Goal: Task Accomplishment & Management: Complete application form

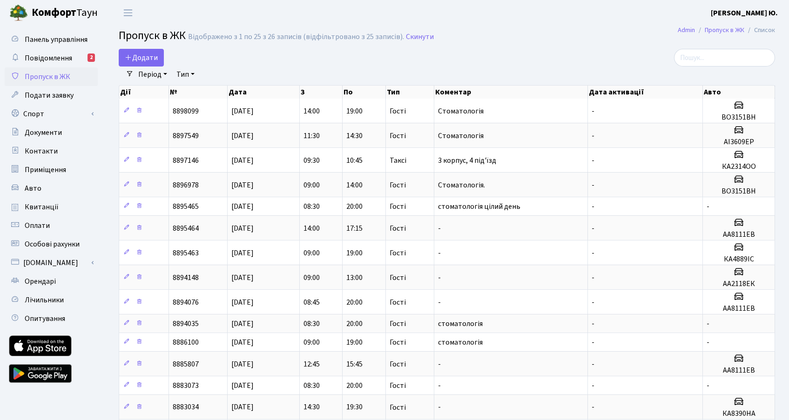
select select "25"
click at [130, 57] on icon at bounding box center [128, 57] width 7 height 7
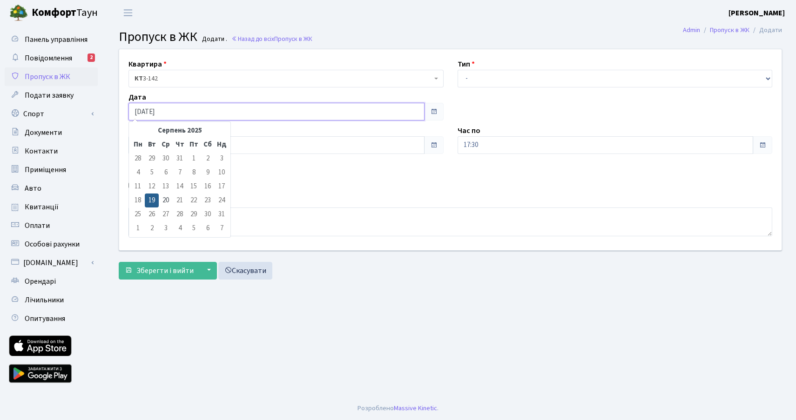
click at [167, 109] on input "[DATE]" at bounding box center [276, 112] width 296 height 18
click at [163, 203] on td "20" at bounding box center [166, 201] width 14 height 14
type input "20.08.2025"
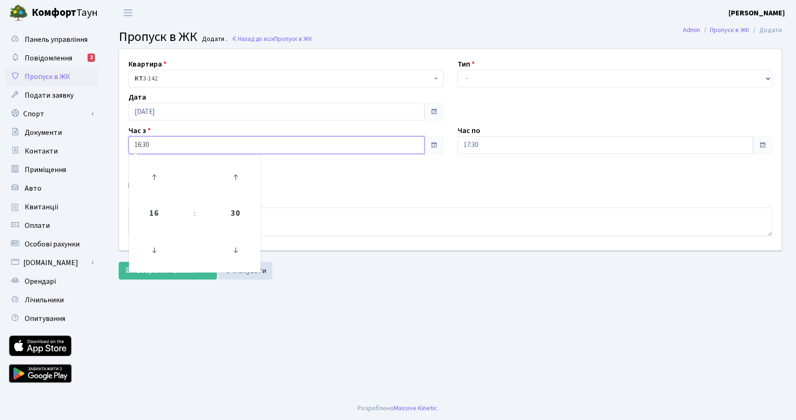
click at [149, 145] on input "16:30" at bounding box center [276, 145] width 296 height 18
click at [158, 238] on icon at bounding box center [153, 250] width 25 height 25
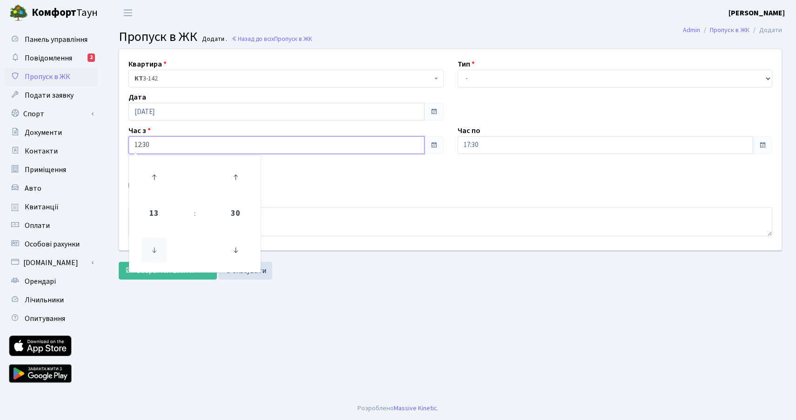
click at [158, 238] on icon at bounding box center [153, 250] width 25 height 25
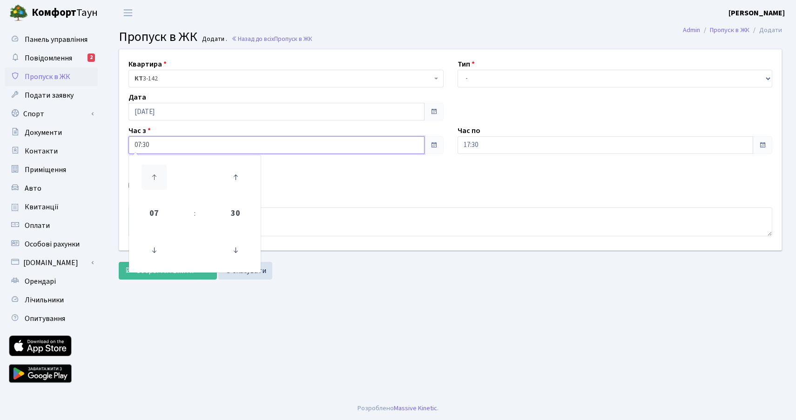
click at [161, 177] on icon at bounding box center [153, 177] width 25 height 25
type input "08:30"
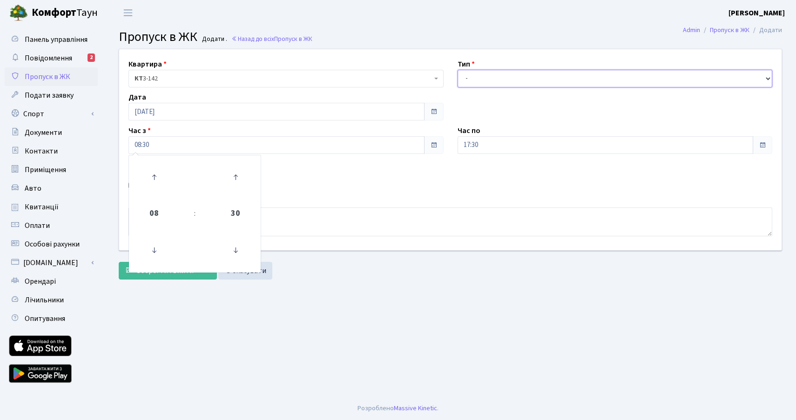
click at [466, 71] on select "- Доставка Таксі Гості Сервіс" at bounding box center [614, 79] width 315 height 18
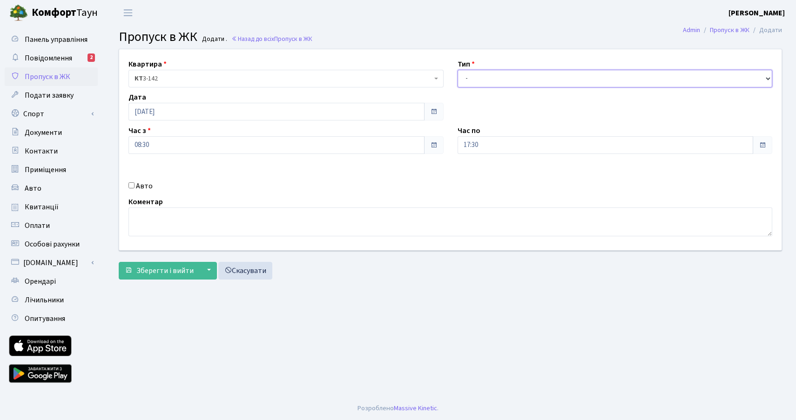
select select "3"
click at [457, 70] on select "- Доставка Таксі Гості Сервіс" at bounding box center [614, 79] width 315 height 18
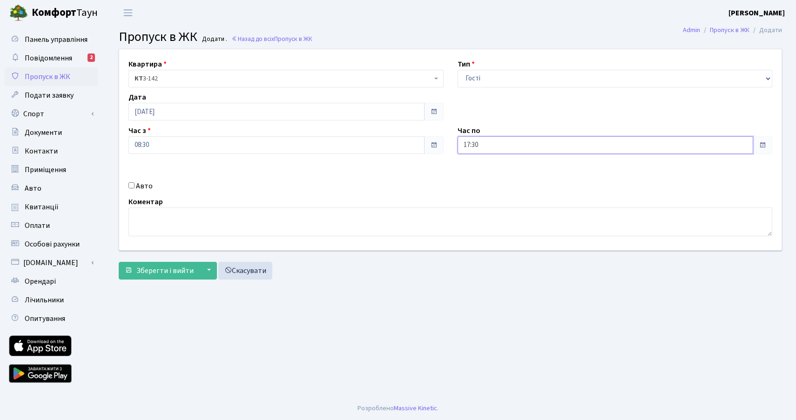
click at [488, 146] on input "17:30" at bounding box center [605, 145] width 296 height 18
drag, startPoint x: 485, startPoint y: 168, endPoint x: 485, endPoint y: 175, distance: 7.0
click at [485, 173] on icon at bounding box center [483, 177] width 25 height 25
click at [485, 176] on icon at bounding box center [483, 177] width 25 height 25
click at [485, 178] on icon at bounding box center [483, 177] width 25 height 25
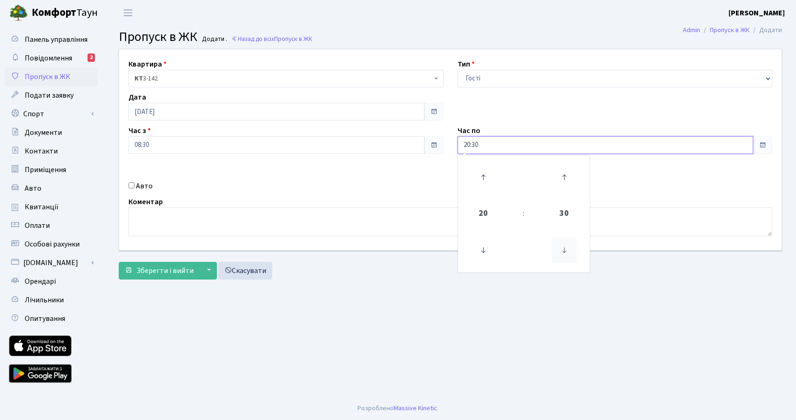
click at [565, 245] on icon at bounding box center [564, 250] width 25 height 25
click at [566, 247] on icon at bounding box center [564, 250] width 25 height 25
type input "20:00"
click at [206, 220] on textarea at bounding box center [450, 222] width 644 height 29
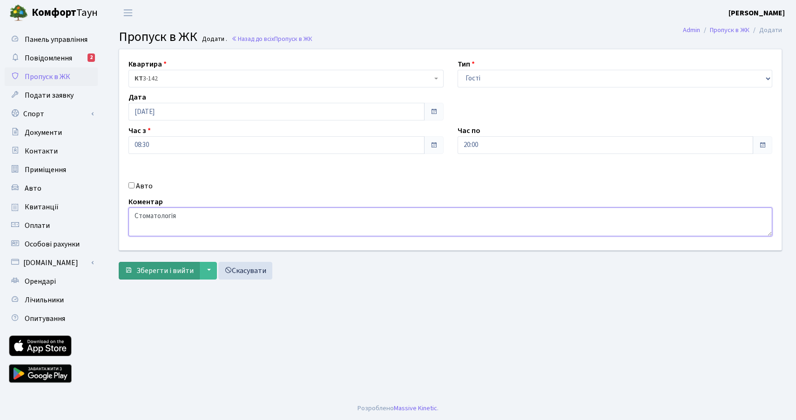
type textarea "Стоматологія"
click at [159, 269] on span "Зберегти і вийти" at bounding box center [164, 271] width 57 height 10
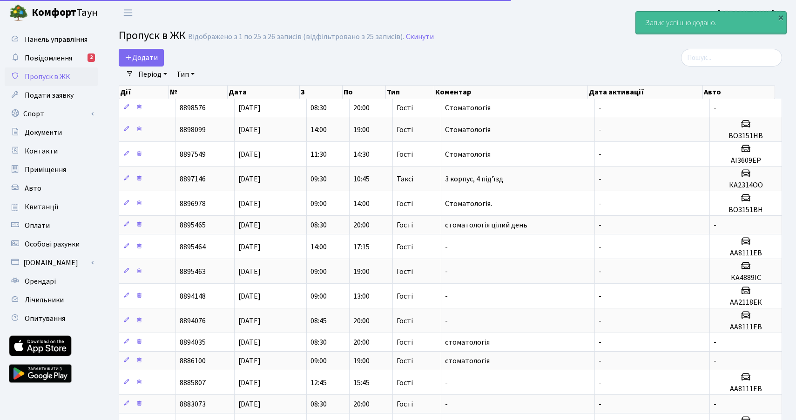
select select "25"
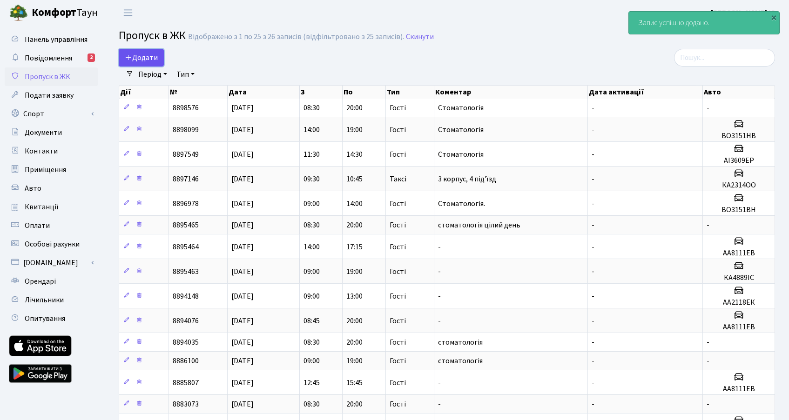
click at [148, 54] on span "Додати" at bounding box center [141, 58] width 33 height 10
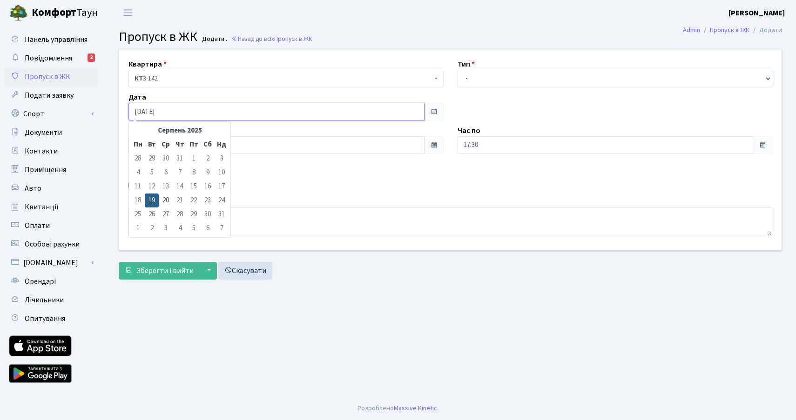
click at [178, 111] on input "[DATE]" at bounding box center [276, 112] width 296 height 18
click at [161, 201] on td "20" at bounding box center [166, 201] width 14 height 14
type input "20.08.2025"
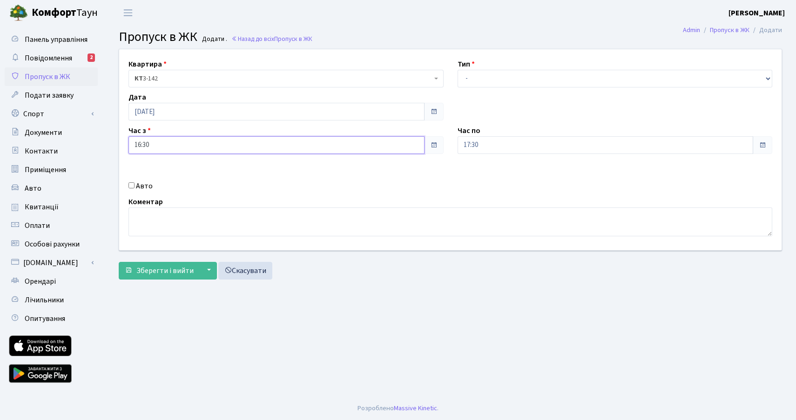
click at [161, 140] on input "16:30" at bounding box center [276, 145] width 296 height 18
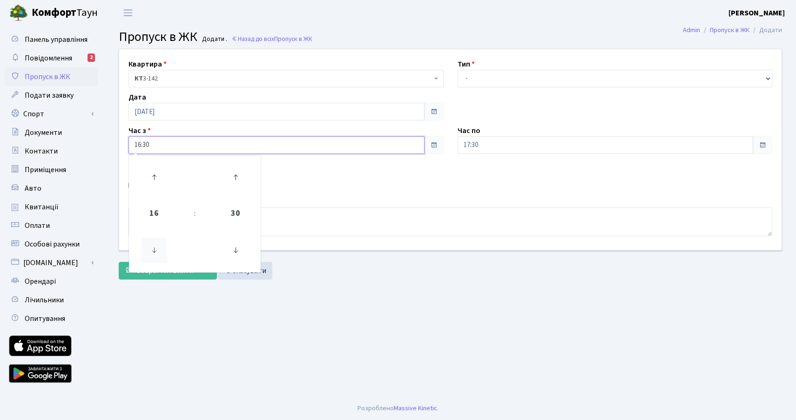
click at [158, 252] on icon at bounding box center [153, 250] width 25 height 25
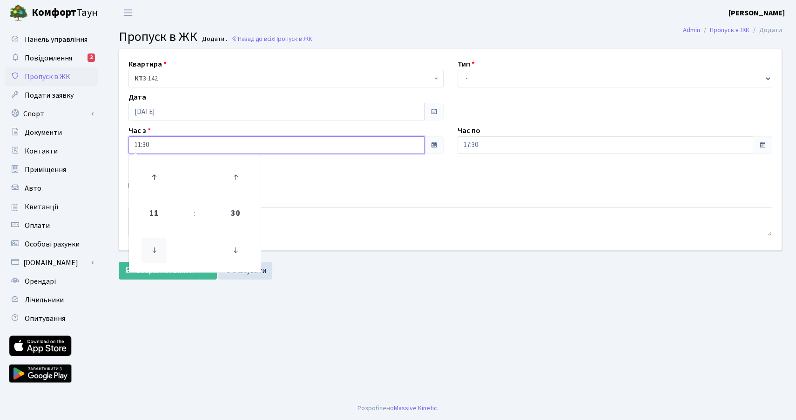
click at [158, 252] on icon at bounding box center [153, 250] width 25 height 25
click at [231, 254] on icon at bounding box center [235, 250] width 25 height 25
type input "09:00"
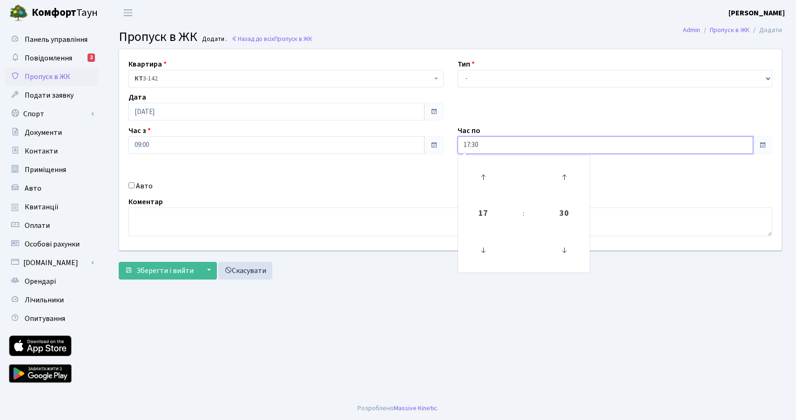
click at [473, 140] on input "17:30" at bounding box center [605, 145] width 296 height 18
click at [481, 251] on icon at bounding box center [483, 250] width 25 height 25
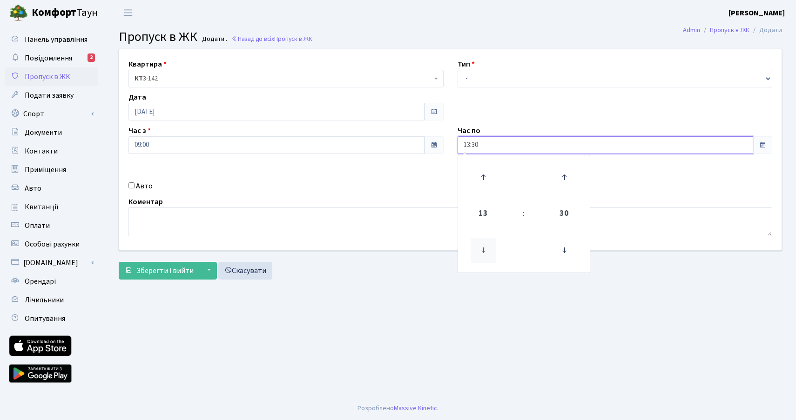
click at [481, 251] on icon at bounding box center [483, 250] width 25 height 25
click at [481, 250] on icon at bounding box center [483, 250] width 25 height 25
click at [478, 184] on icon at bounding box center [483, 177] width 25 height 25
type input "12:30"
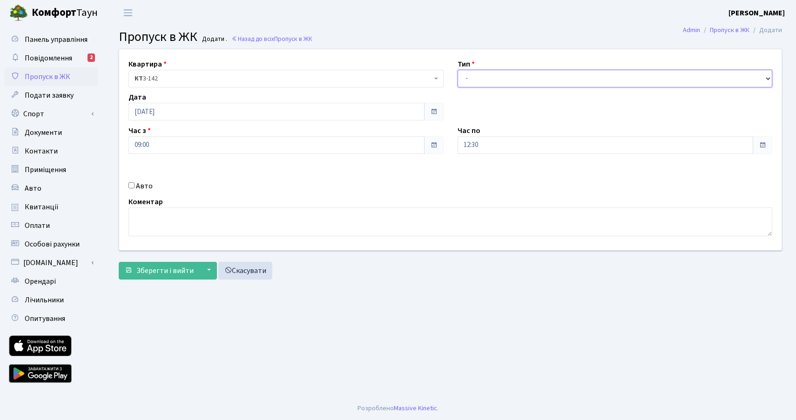
click at [493, 73] on select "- Доставка Таксі Гості Сервіс" at bounding box center [614, 79] width 315 height 18
select select "3"
click at [457, 70] on select "- Доставка Таксі Гості Сервіс" at bounding box center [614, 79] width 315 height 18
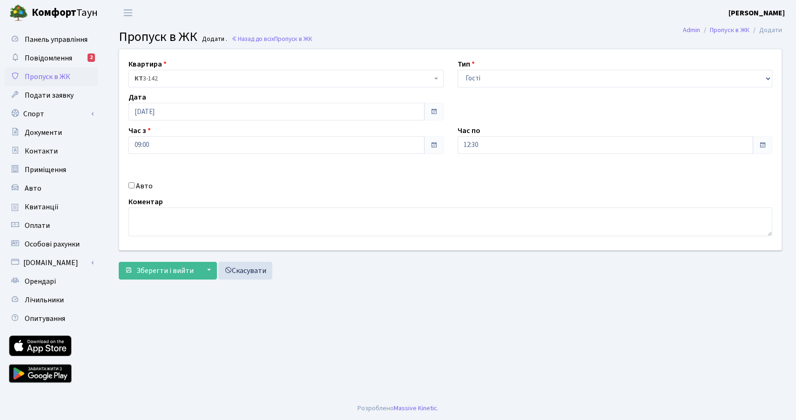
click at [130, 184] on input "Авто" at bounding box center [131, 185] width 6 height 6
checkbox input "true"
paste input "АА2118ЕК"
type input "АА2118ЕК"
click at [231, 224] on textarea at bounding box center [450, 222] width 644 height 29
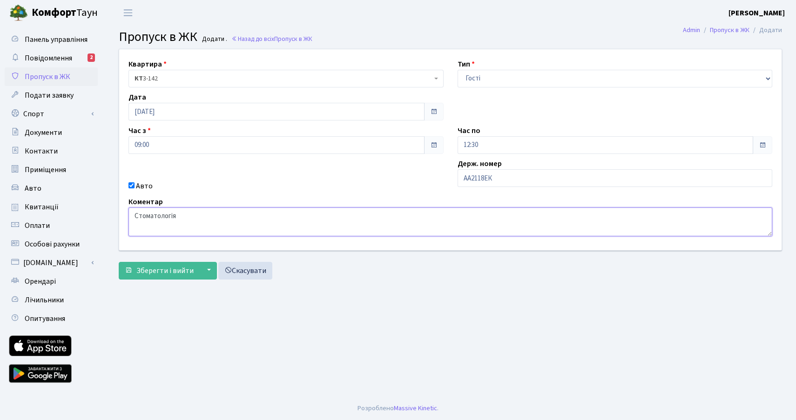
type textarea "Стоматологія"
click at [164, 261] on form "Квартира <b>КТ</b>&nbsp;&nbsp;&nbsp;&nbsp;3-142 КТ 3-142 Тип - Доставка Таксі Г…" at bounding box center [450, 164] width 663 height 231
click at [165, 269] on span "Зберегти і вийти" at bounding box center [164, 271] width 57 height 10
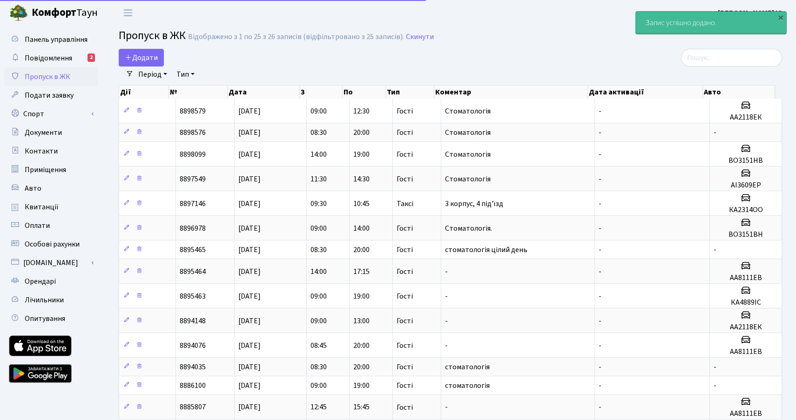
select select "25"
